Goal: Information Seeking & Learning: Find specific fact

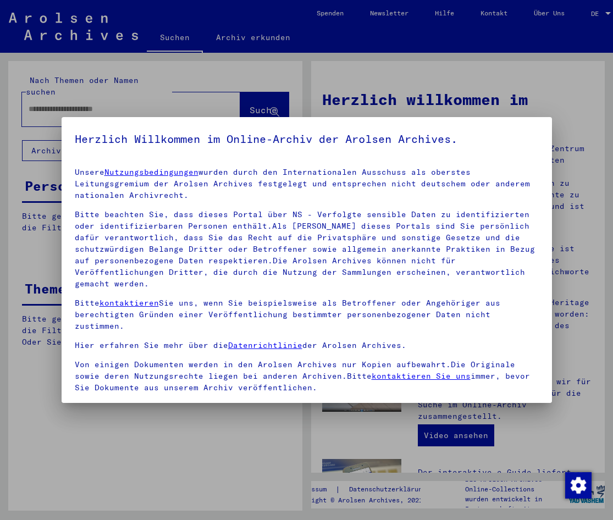
click at [84, 402] on label "Einverständniserklärung: Hiermit erkläre ich mich damit einverstanden, dass ich…" at bounding box center [307, 435] width 464 height 66
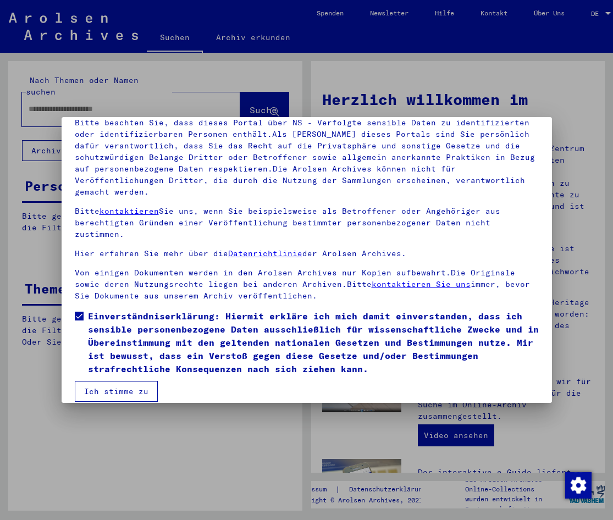
scroll to position [92, 0]
click at [121, 381] on button "Ich stimme zu" at bounding box center [116, 391] width 83 height 21
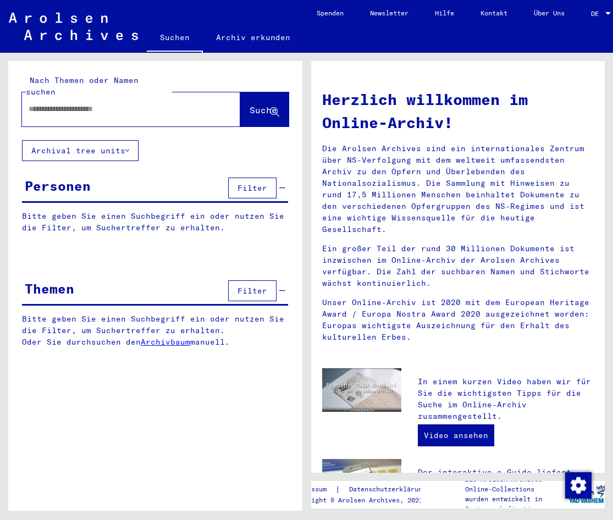
click at [51, 103] on input "text" at bounding box center [118, 109] width 179 height 12
click at [55, 103] on input "text" at bounding box center [118, 109] width 179 height 12
type input "**********"
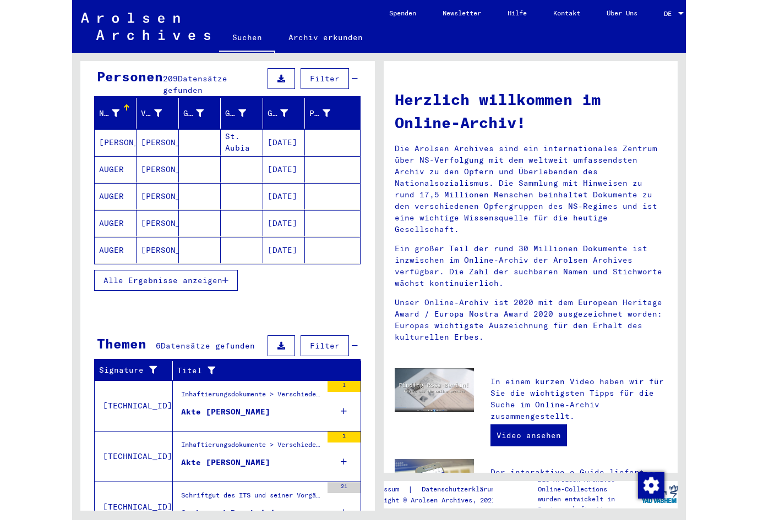
scroll to position [110, 0]
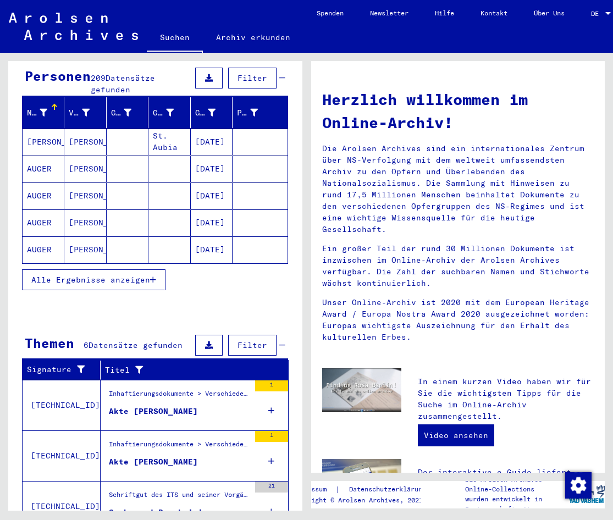
click at [146, 273] on button "Alle Ergebnisse anzeigen" at bounding box center [94, 280] width 144 height 21
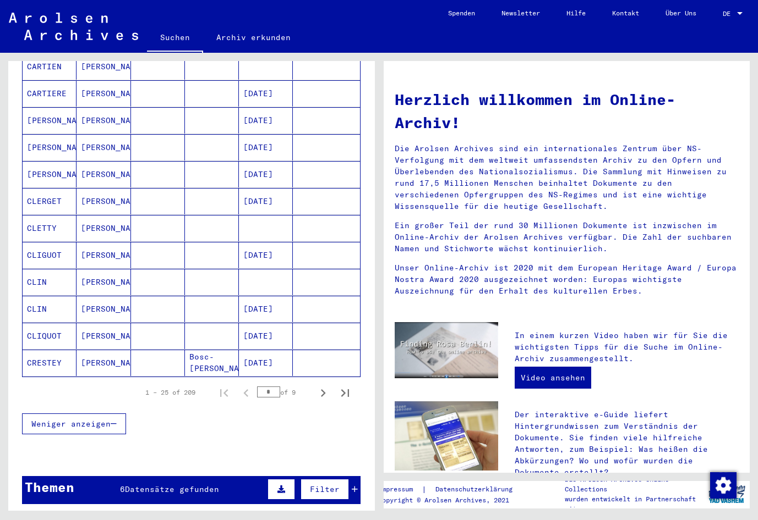
scroll to position [550, 0]
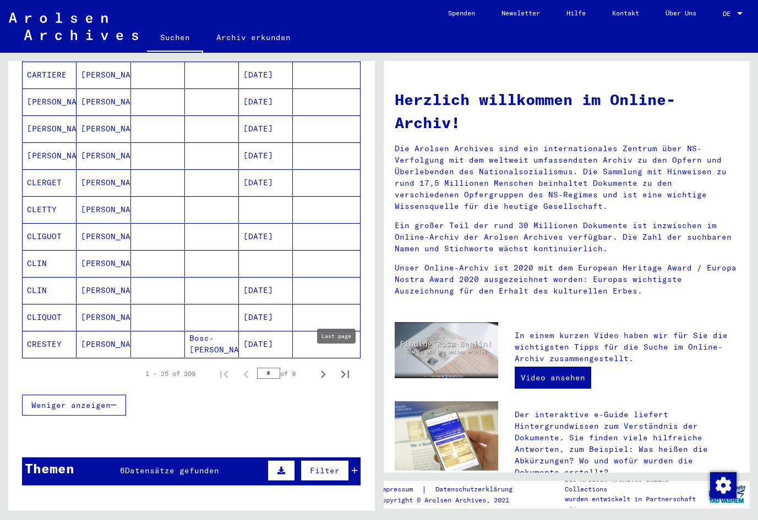
click at [341, 371] on icon "Last page" at bounding box center [345, 375] width 8 height 8
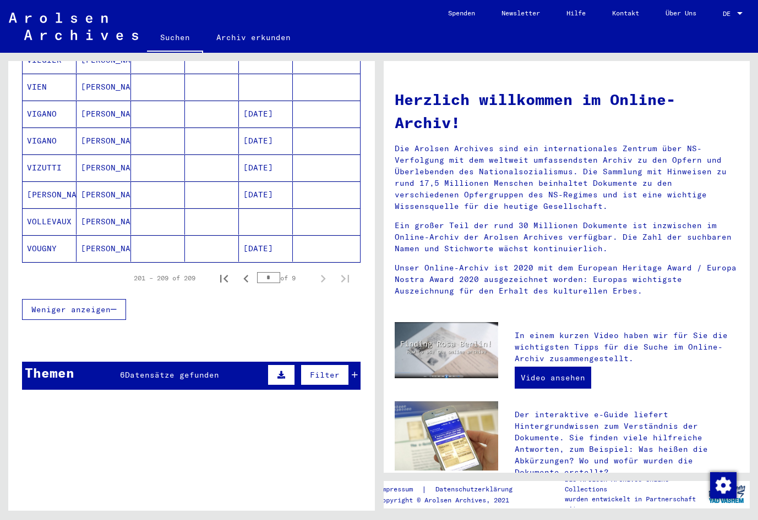
scroll to position [214, 0]
click at [218, 272] on icon "First page" at bounding box center [223, 279] width 15 height 15
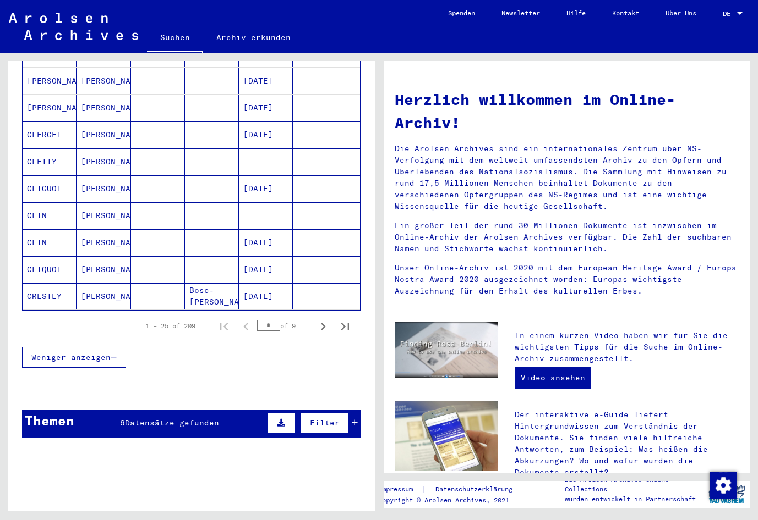
scroll to position [599, 0]
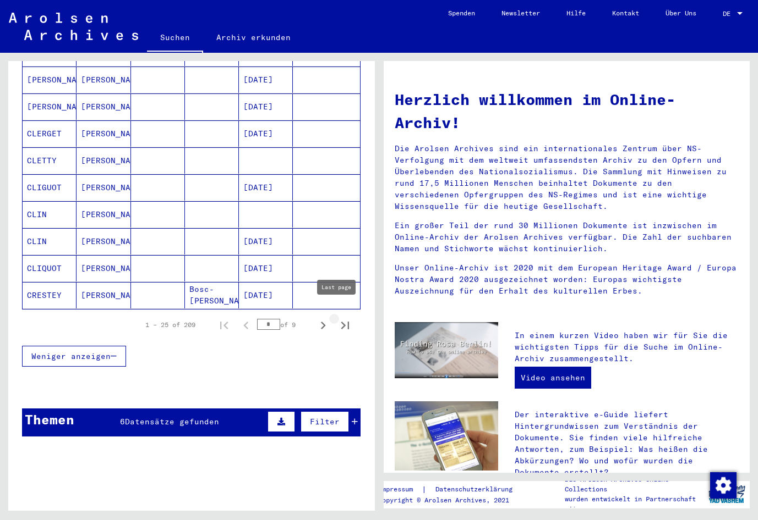
click at [337, 318] on icon "Last page" at bounding box center [344, 325] width 15 height 15
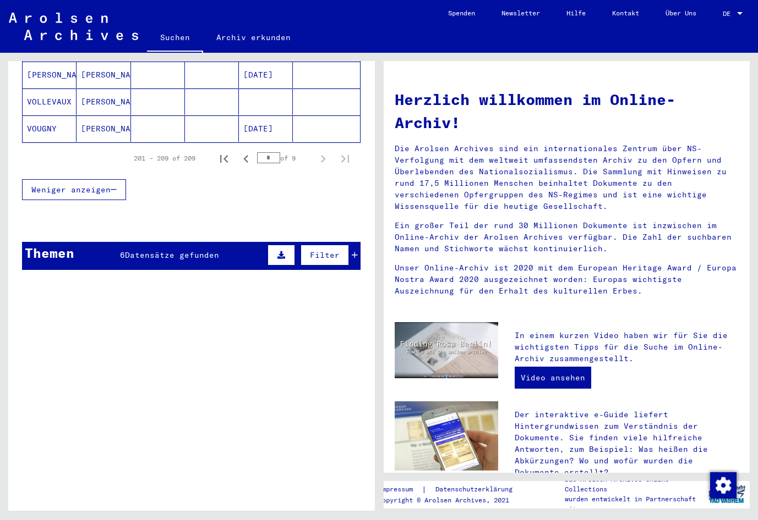
scroll to position [269, 0]
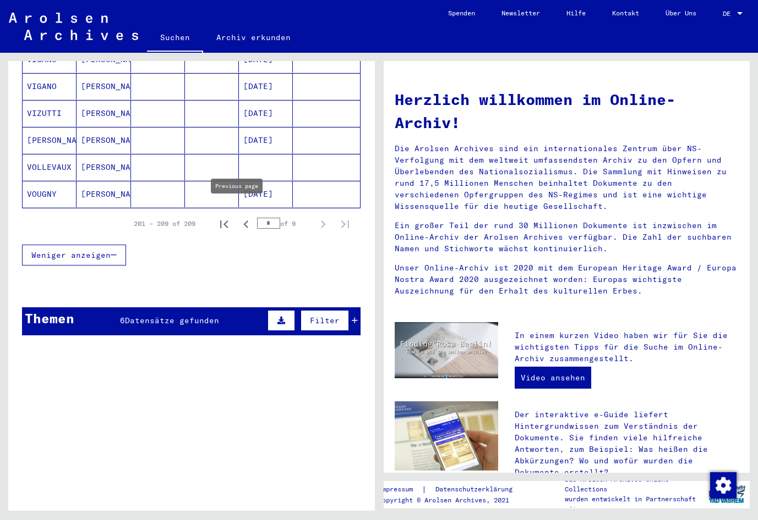
click at [240, 217] on icon "Previous page" at bounding box center [245, 224] width 15 height 15
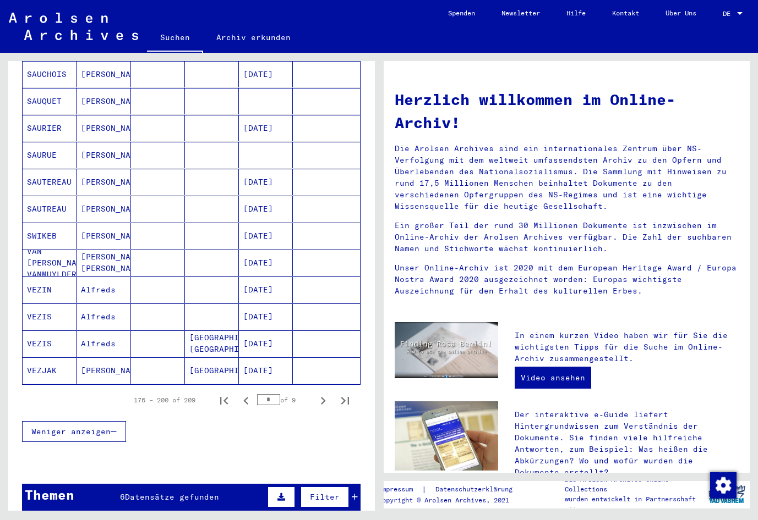
scroll to position [605, 0]
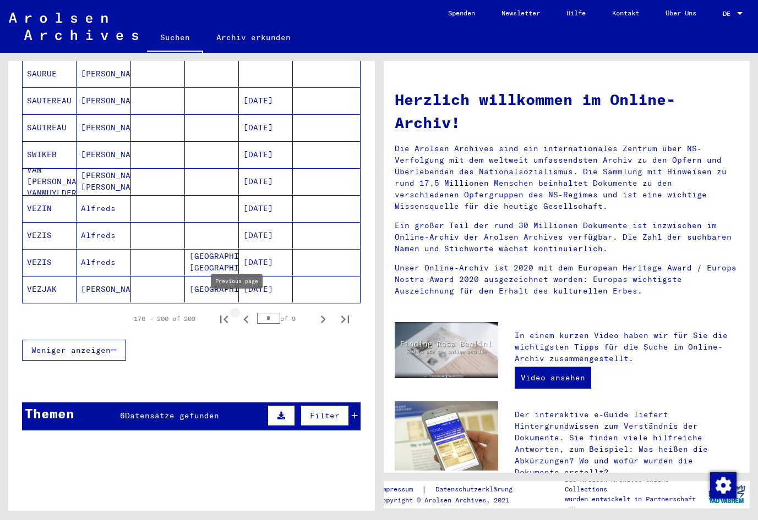
click at [238, 312] on icon "Previous page" at bounding box center [245, 319] width 15 height 15
type input "*"
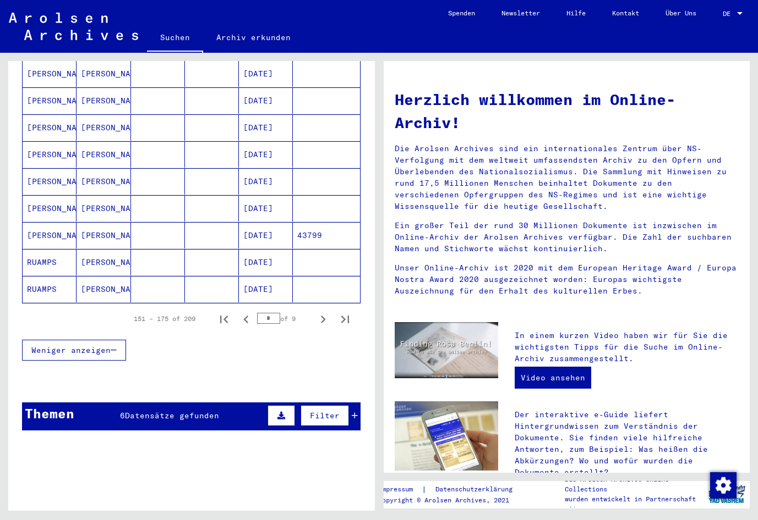
scroll to position [495, 0]
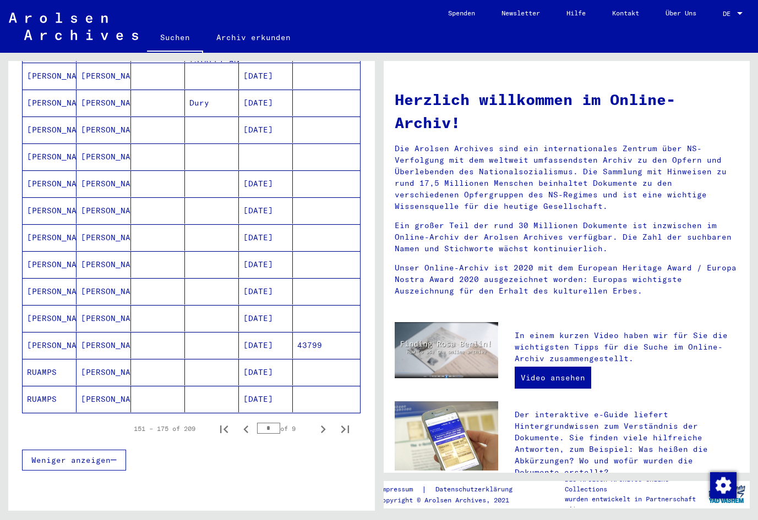
click at [254, 117] on mat-cell "[DATE]" at bounding box center [266, 130] width 54 height 26
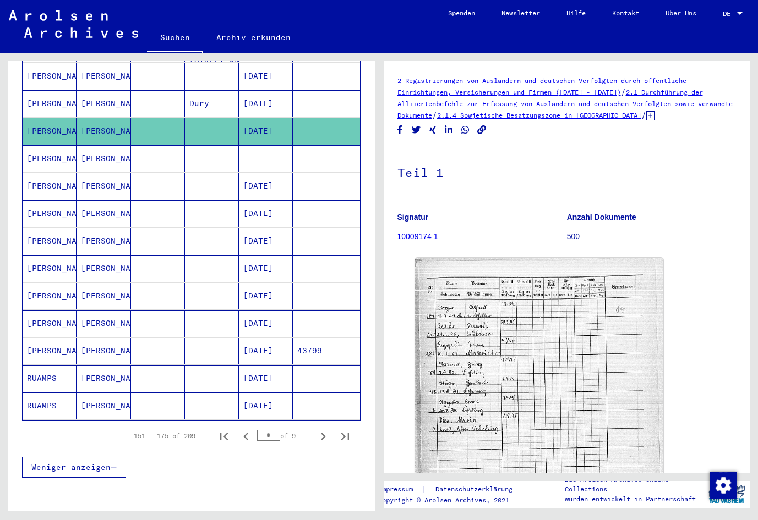
click at [260, 92] on mat-cell "[DATE]" at bounding box center [266, 103] width 54 height 27
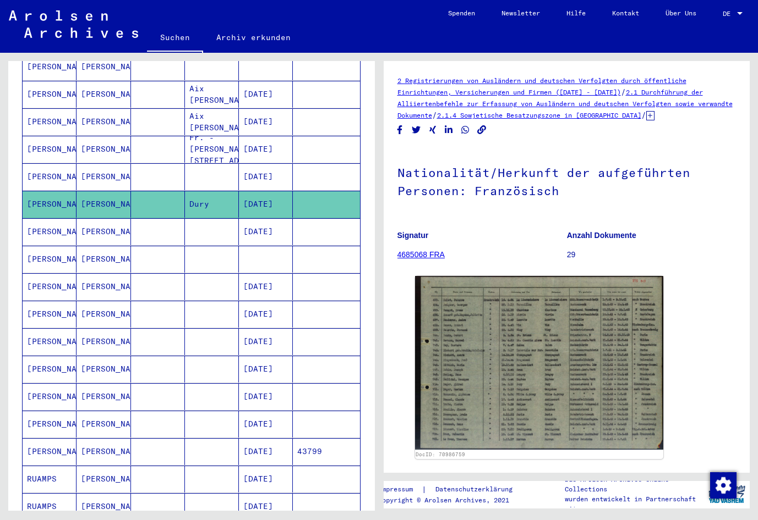
scroll to position [392, 0]
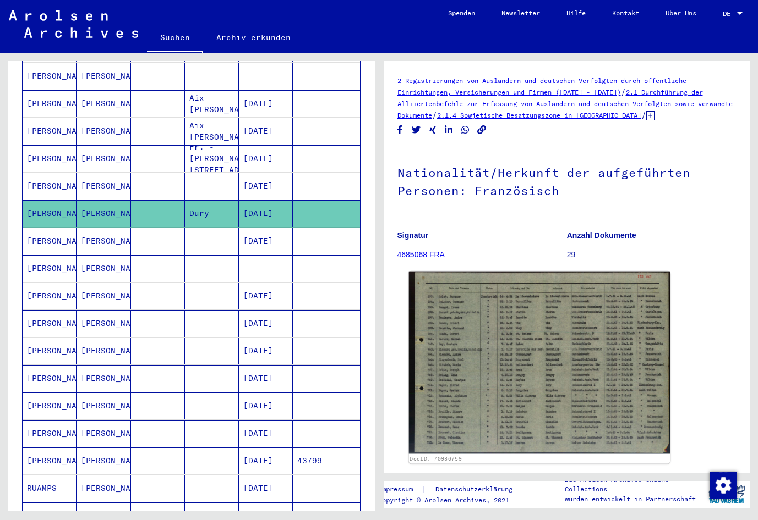
click at [484, 341] on img at bounding box center [538, 363] width 261 height 183
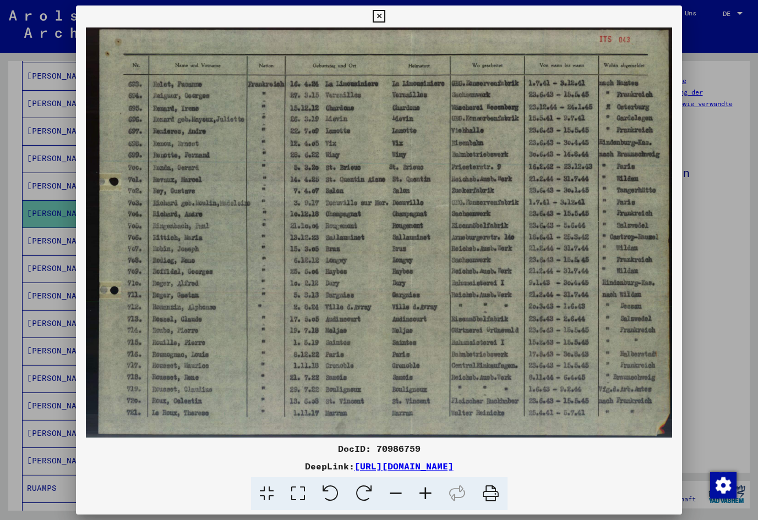
click at [519, 317] on img at bounding box center [379, 233] width 606 height 410
click at [381, 12] on icon at bounding box center [378, 16] width 13 height 13
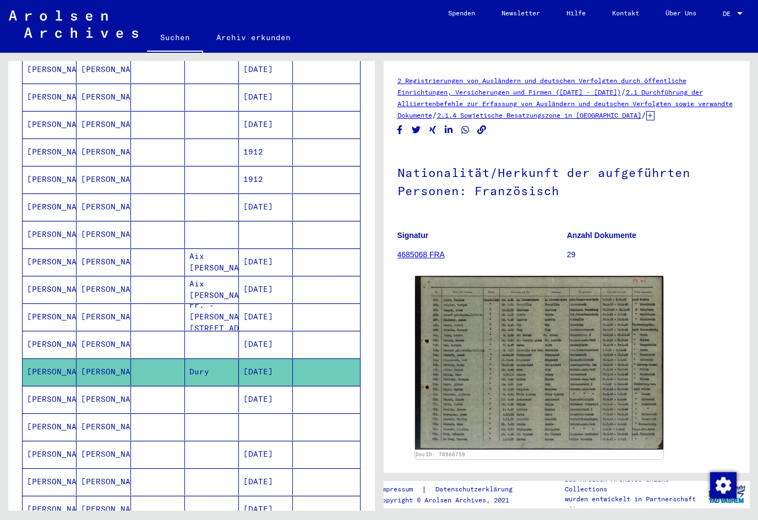
scroll to position [172, 0]
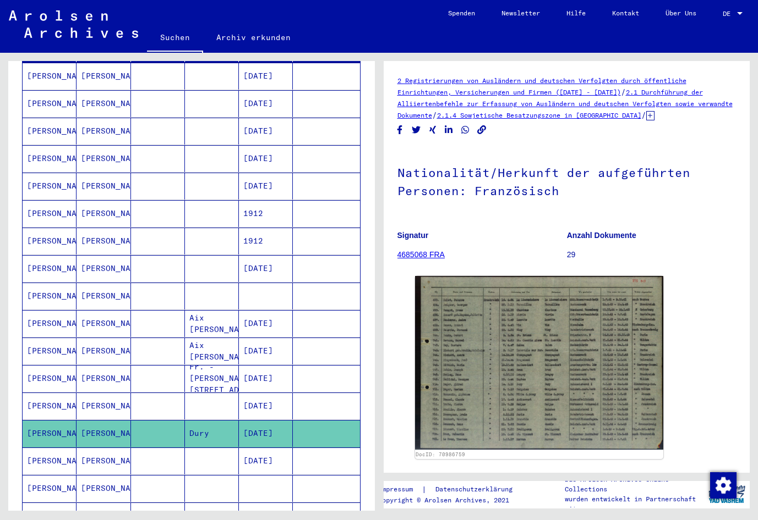
click at [239, 202] on mat-cell "1912" at bounding box center [266, 213] width 54 height 27
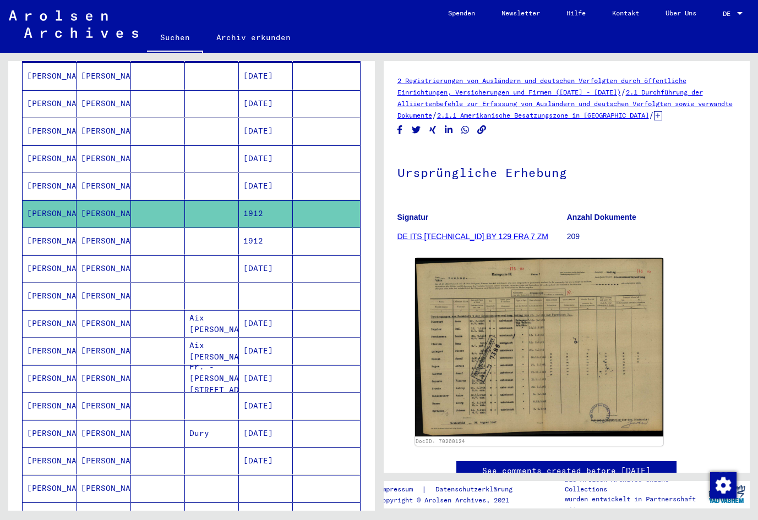
click at [249, 232] on mat-cell "1912" at bounding box center [266, 241] width 54 height 27
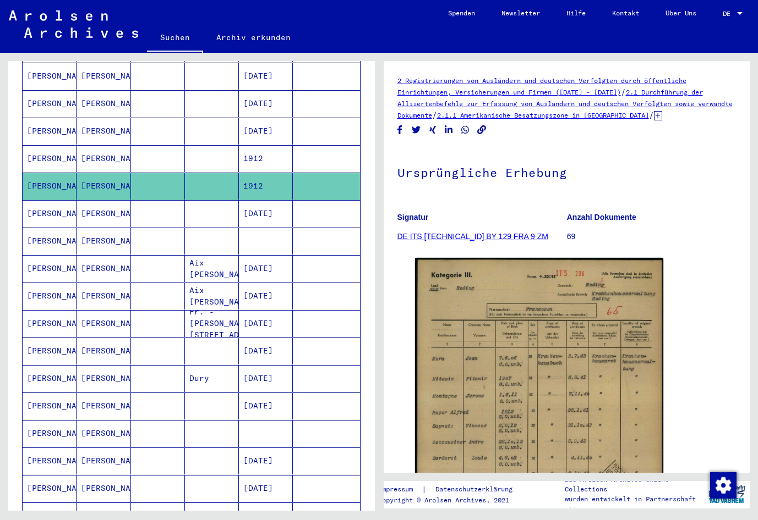
scroll to position [282, 0]
